Goal: Communication & Community: Answer question/provide support

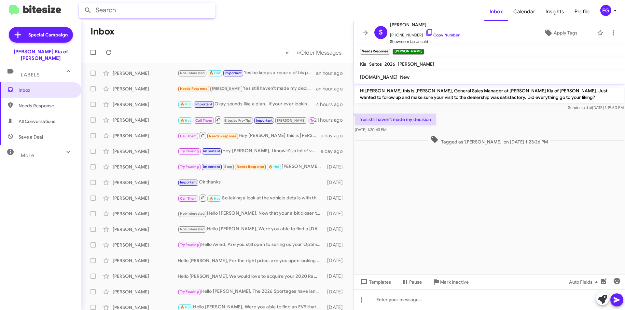
click at [182, 10] on input "text" at bounding box center [147, 11] width 137 height 16
type input "[PERSON_NAME]"
click at [81, 4] on button at bounding box center [87, 10] width 13 height 13
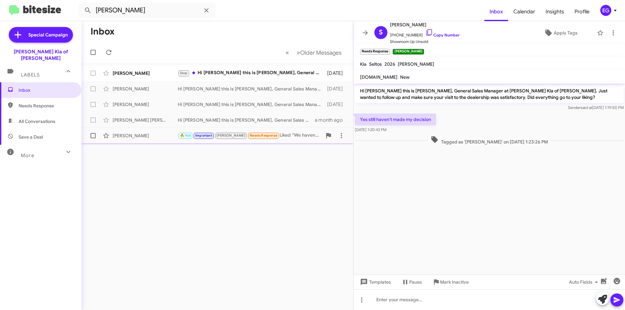
click at [150, 130] on div "[PERSON_NAME] 🔥 Hot Important [PERSON_NAME] Needs Response Liked “We haven't pu…" at bounding box center [217, 135] width 261 height 13
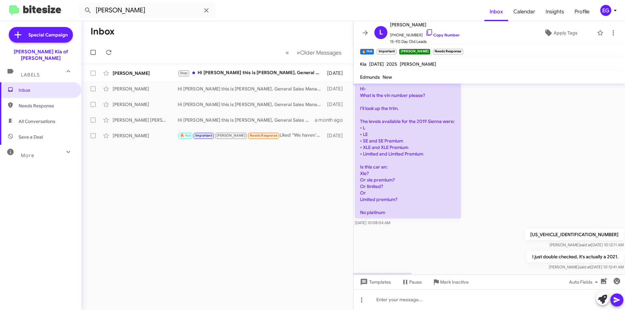
scroll to position [398, 0]
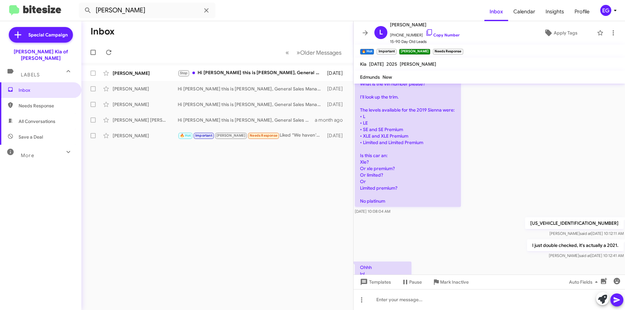
click at [578, 218] on p "[US_VEHICLE_IDENTIFICATION_NUMBER]" at bounding box center [574, 224] width 99 height 12
copy p "[US_VEHICLE_IDENTIFICATION_NUMBER]"
click at [159, 74] on div "[PERSON_NAME]" at bounding box center [145, 73] width 65 height 7
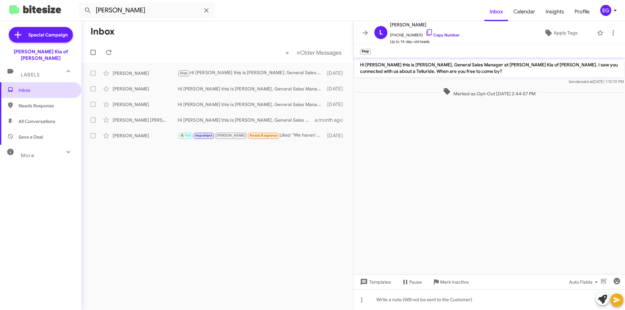
click at [40, 87] on span "Inbox" at bounding box center [46, 90] width 55 height 7
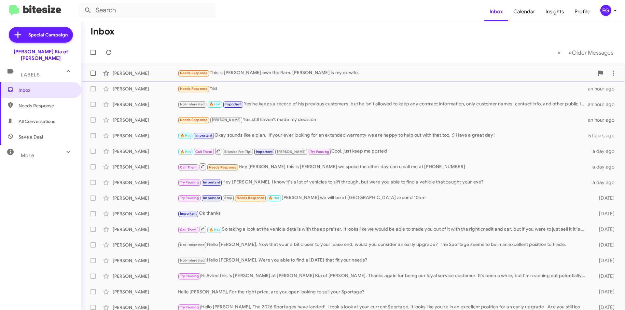
click at [277, 68] on div "[PERSON_NAME] Needs Response This is [PERSON_NAME] own the Ram. [PERSON_NAME] i…" at bounding box center [353, 73] width 533 height 13
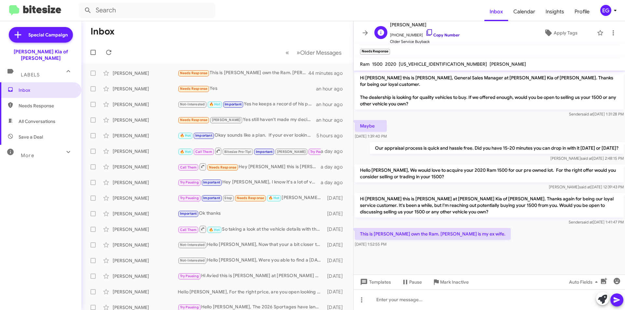
click at [436, 35] on link "Copy Number" at bounding box center [443, 35] width 34 height 5
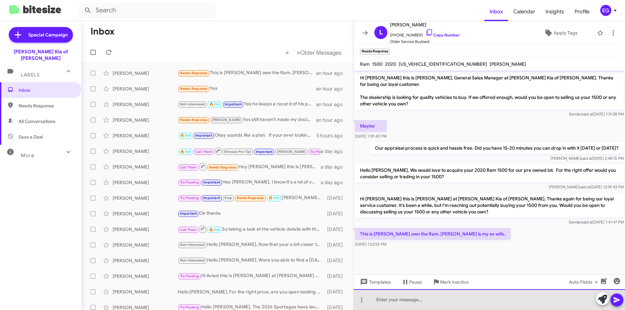
click at [411, 299] on div at bounding box center [490, 299] width 272 height 21
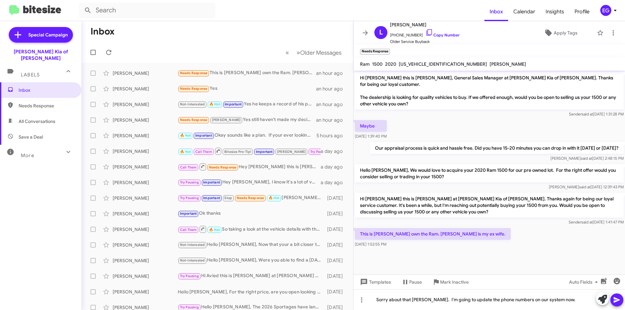
click at [616, 301] on icon at bounding box center [617, 301] width 6 height 6
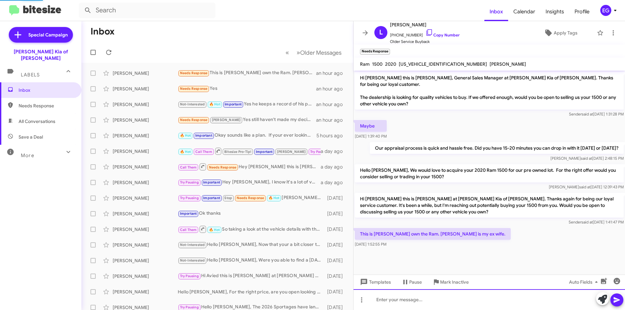
scroll to position [1, 0]
click at [465, 300] on div at bounding box center [490, 299] width 272 height 21
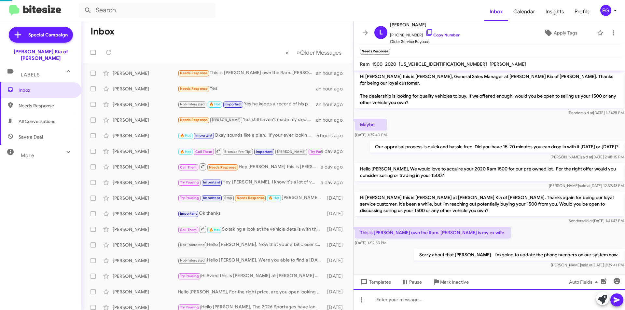
scroll to position [0, 0]
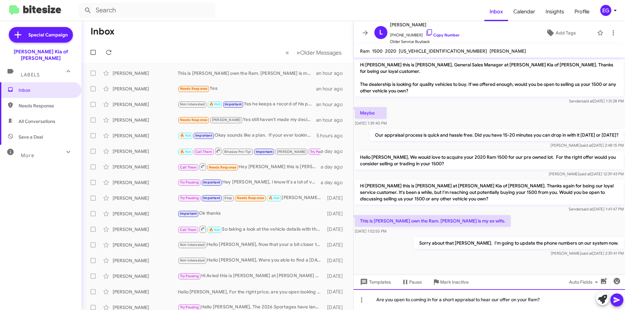
click at [624, 297] on div "Are you open to coming in for a short appraisal to hear our offer on your Ram?" at bounding box center [490, 299] width 272 height 21
click at [620, 298] on icon at bounding box center [617, 300] width 8 height 8
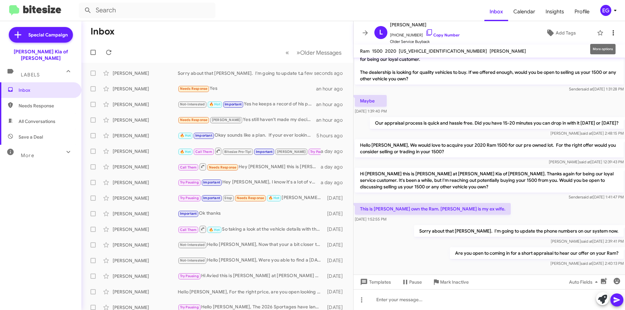
click at [610, 35] on icon at bounding box center [614, 33] width 8 height 8
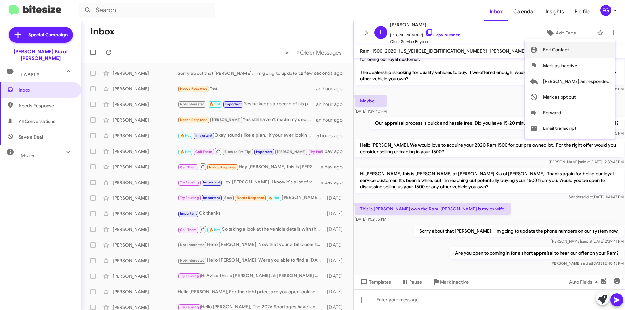
click at [569, 46] on span "Edit Contact" at bounding box center [556, 50] width 26 height 16
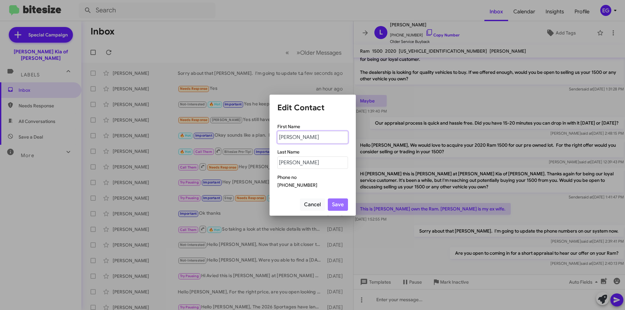
click at [297, 137] on input "[PERSON_NAME]" at bounding box center [312, 137] width 71 height 12
type input "[PERSON_NAME]"
click at [334, 209] on button "Save" at bounding box center [338, 205] width 20 height 12
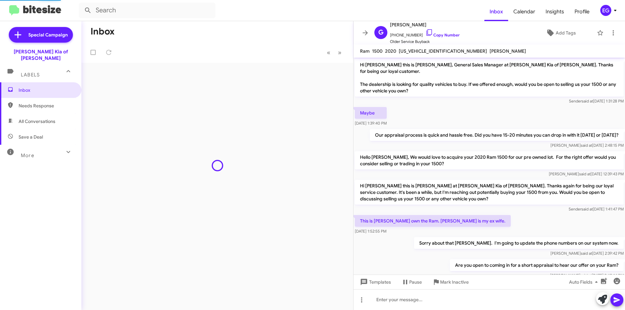
scroll to position [12, 0]
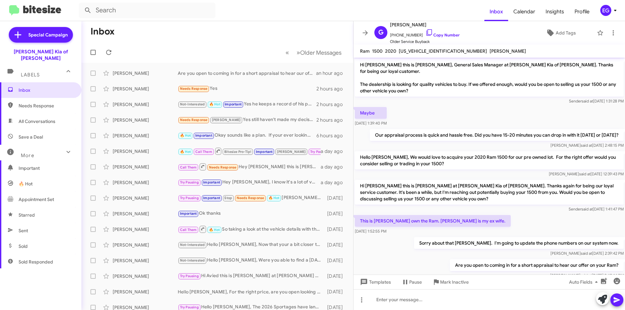
scroll to position [12, 0]
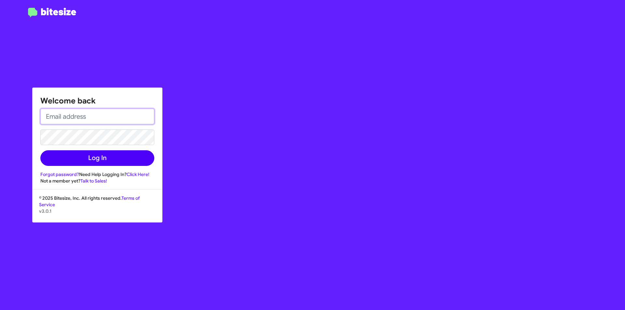
type input "egreifelt@nielsenautos.com"
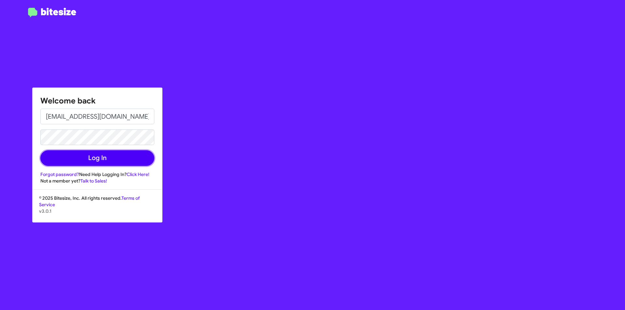
click at [75, 155] on button "Log In" at bounding box center [97, 158] width 114 height 16
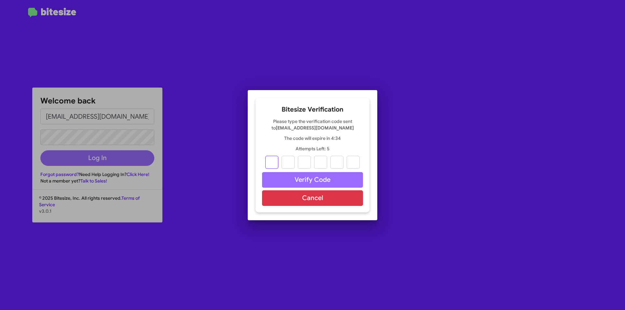
type input "8"
type input "9"
type input "8"
type input "0"
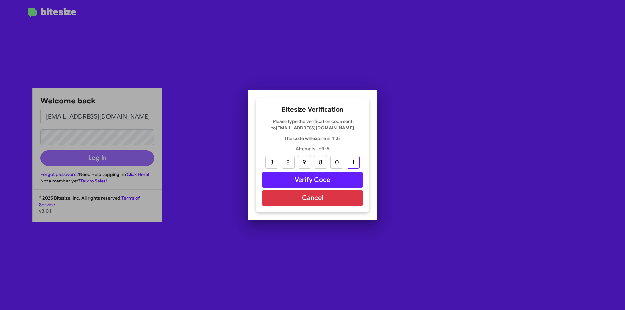
type input "1"
click at [309, 181] on button "Verify Code" at bounding box center [312, 180] width 101 height 16
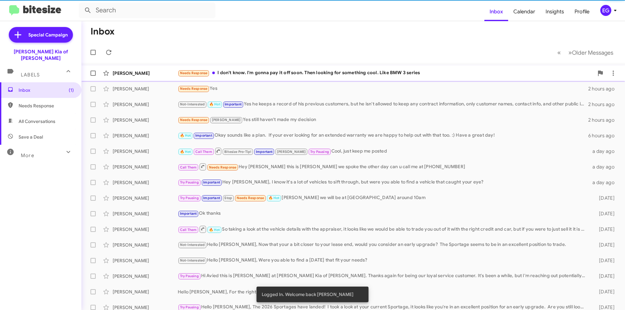
click at [237, 74] on div "Needs Response I don't know. I'm gonna pay it off soon. Then looking for someth…" at bounding box center [386, 72] width 416 height 7
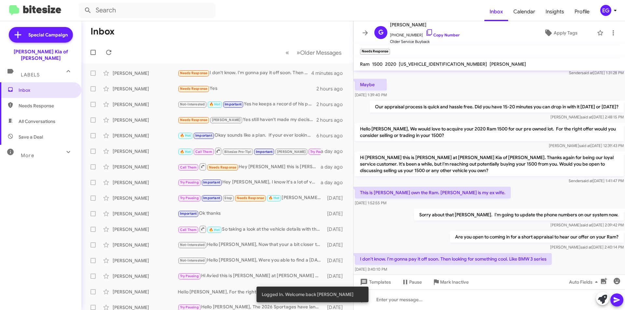
scroll to position [49, 0]
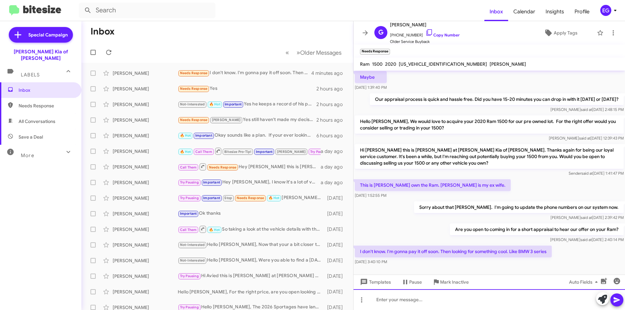
click at [382, 303] on div at bounding box center [490, 299] width 272 height 21
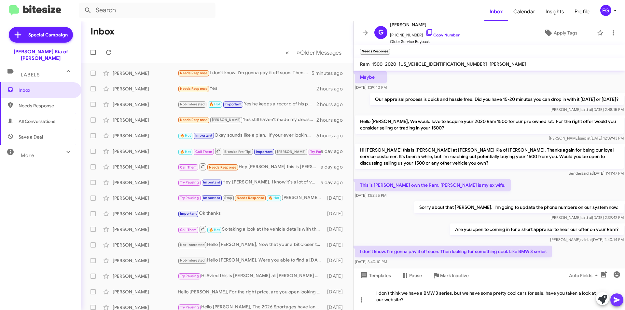
click at [617, 297] on icon at bounding box center [617, 300] width 8 height 8
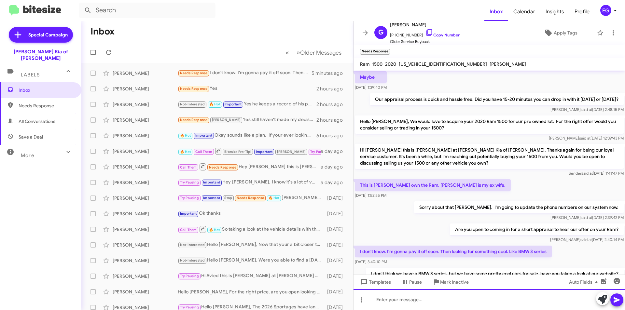
scroll to position [0, 0]
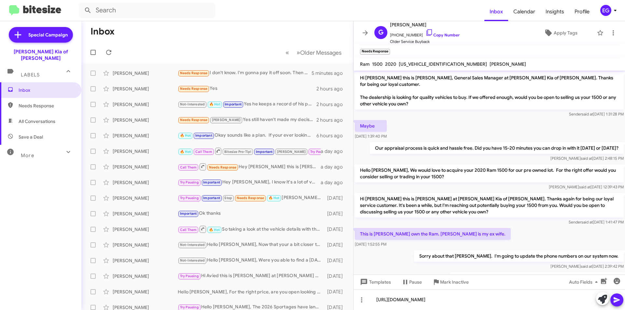
click at [617, 301] on icon at bounding box center [617, 301] width 6 height 6
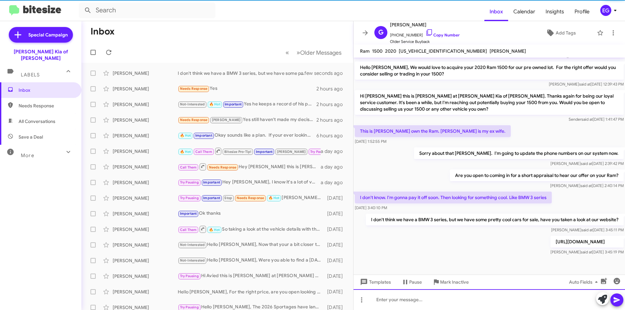
scroll to position [83, 0]
